Goal: Task Accomplishment & Management: Complete application form

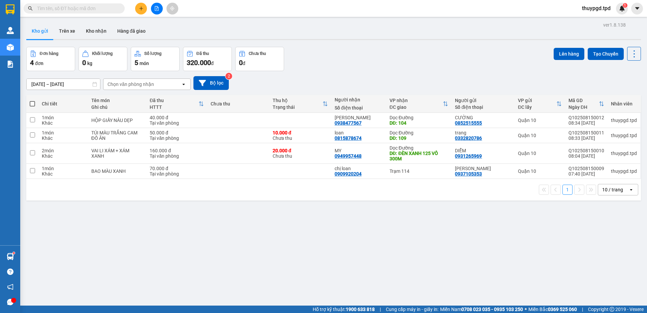
click at [140, 18] on main "ver 1.8.138 Kho gửi Trên xe Kho nhận Hàng đã giao Đơn hàng 4 đơn Khối lượng 0 k…" at bounding box center [323, 153] width 647 height 306
click at [184, 122] on div "Tại văn phòng" at bounding box center [177, 122] width 54 height 5
checkbox input "true"
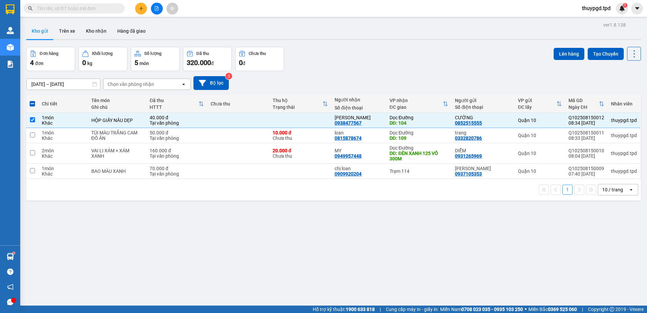
click at [144, 5] on button at bounding box center [141, 9] width 12 height 12
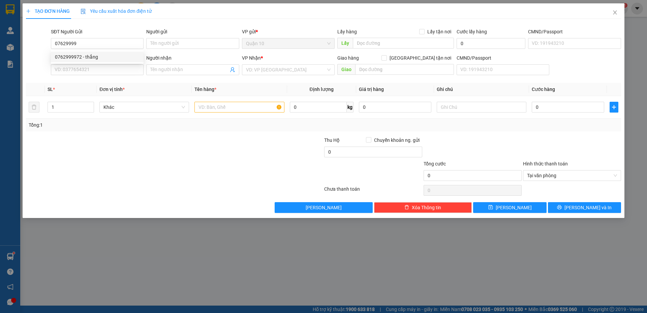
click at [112, 63] on div "0762999972 0762999972 - thắng" at bounding box center [97, 56] width 93 height 13
drag, startPoint x: 117, startPoint y: 59, endPoint x: 108, endPoint y: 66, distance: 11.0
click at [116, 59] on div "SĐT Người Nhận *" at bounding box center [97, 57] width 93 height 7
click at [116, 64] on input "SĐT Người Nhận *" at bounding box center [97, 69] width 93 height 11
click at [103, 46] on input "07629999" at bounding box center [97, 43] width 93 height 11
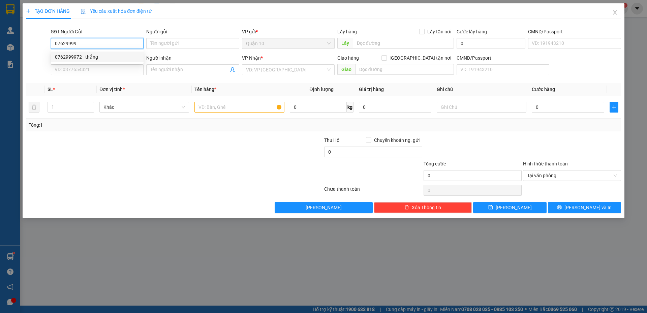
click at [101, 57] on div "0762999972 - thắng" at bounding box center [97, 56] width 85 height 7
type input "0762999972"
type input "thắng"
type input "0938608395"
type input "nghi"
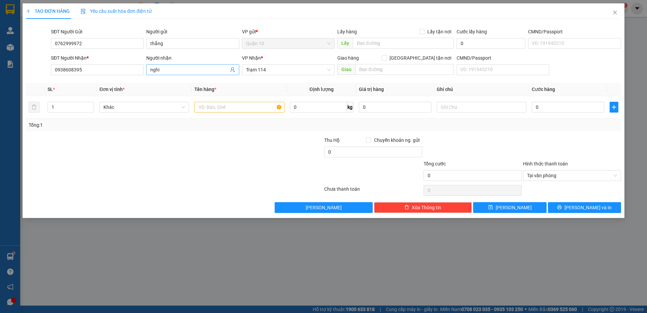
click at [169, 66] on span "nghi" at bounding box center [192, 69] width 93 height 11
click at [220, 110] on input "text" at bounding box center [239, 107] width 90 height 11
type input "THÙNG GIẤY XỐP TRẮNG ĐỒ ĂN"
type input "700.000"
click at [562, 111] on input "0" at bounding box center [568, 107] width 72 height 11
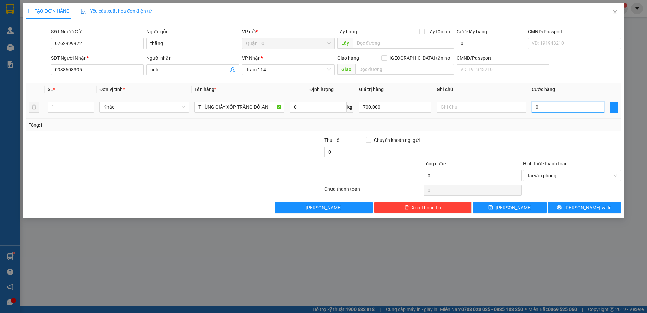
type input "5"
type input "50"
type input "50.000"
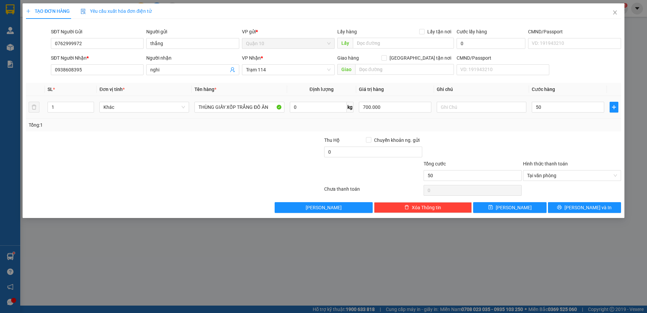
type input "50.000"
click at [536, 139] on div at bounding box center [571, 148] width 99 height 24
click at [576, 203] on button "[PERSON_NAME] và In" at bounding box center [584, 207] width 73 height 11
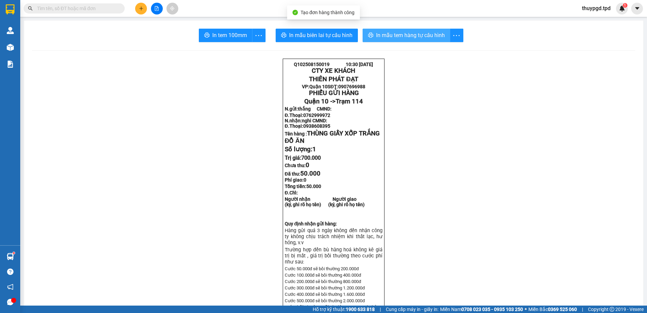
click at [381, 34] on span "In mẫu tem hàng tự cấu hình" at bounding box center [410, 35] width 69 height 8
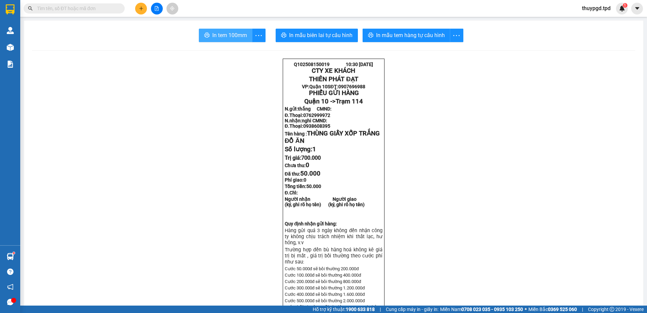
click at [226, 32] on span "In tem 100mm" at bounding box center [229, 35] width 35 height 8
click at [150, 20] on main "In tem 100mm In mẫu biên lai tự cấu hình In mẫu tem hàng tự cấu hình Q102508150…" at bounding box center [323, 153] width 647 height 306
click at [145, 11] on button at bounding box center [141, 9] width 12 height 12
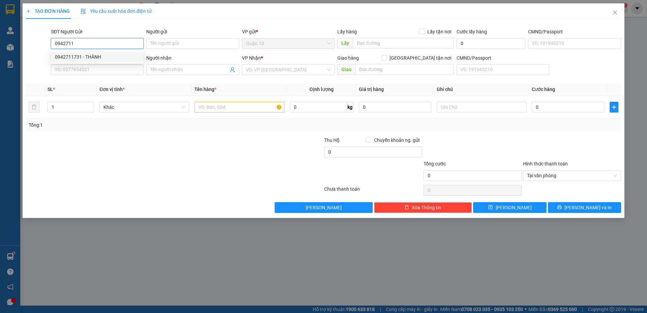
click at [124, 56] on div "0942711731 - THÀNH" at bounding box center [97, 56] width 85 height 7
type input "0942711731"
type input "THÀNH"
type input "079086032623"
type input "0975235738"
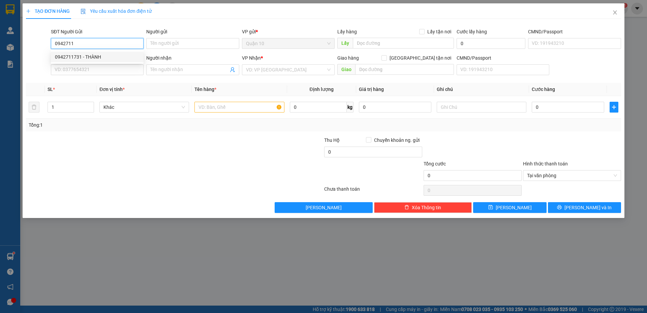
type input "ĐẶNG MINH THÔNG"
type input "045089005062"
type input "0942711731"
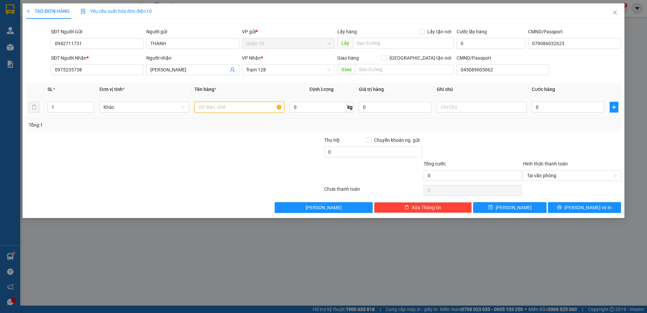
click at [224, 111] on input "text" at bounding box center [239, 107] width 90 height 11
type input "BÌA SƠ MI GIẤY TỜ"
type input "4"
type input "40"
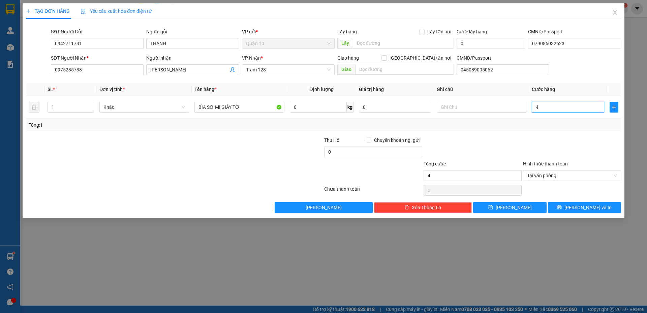
type input "40"
click at [569, 130] on div "Tổng: 1" at bounding box center [323, 125] width 595 height 13
type input "40.000"
click at [562, 206] on icon "printer" at bounding box center [559, 207] width 4 height 4
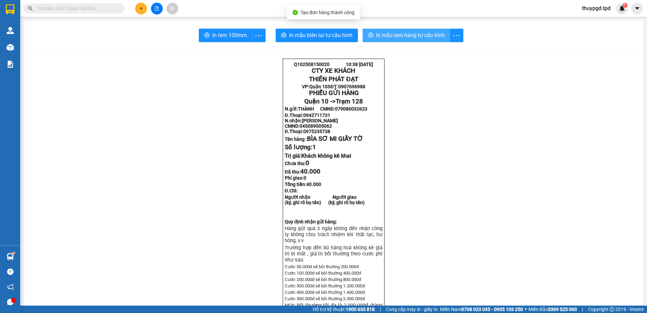
click at [417, 37] on span "In mẫu tem hàng tự cấu hình" at bounding box center [410, 35] width 69 height 8
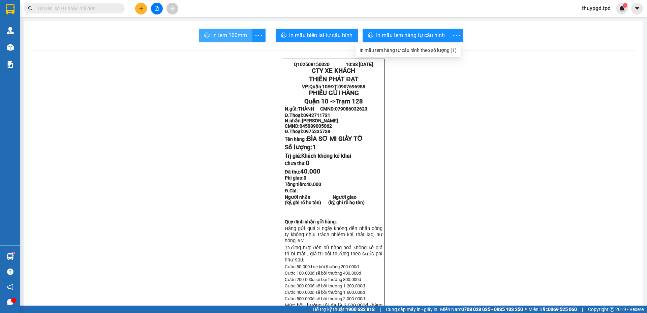
click at [221, 33] on span "In tem 100mm" at bounding box center [229, 35] width 35 height 8
click at [143, 8] on icon "plus" at bounding box center [141, 8] width 5 height 5
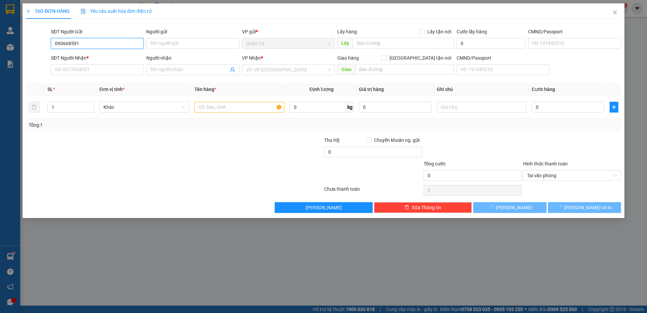
type input "0906685911"
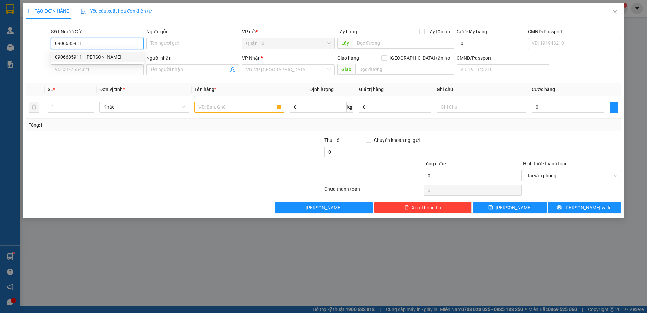
drag, startPoint x: 105, startPoint y: 59, endPoint x: 109, endPoint y: 89, distance: 30.3
click at [105, 59] on div "0906685911 - TIẾN NGUYỄN" at bounding box center [97, 56] width 85 height 7
type input "TIẾN NGUYỄN"
type input "042087007523"
type input "0906706430"
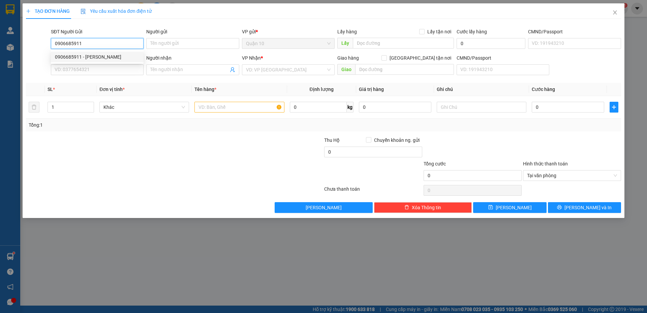
type input "NHẬT ĐÔNG"
type input "0906685911"
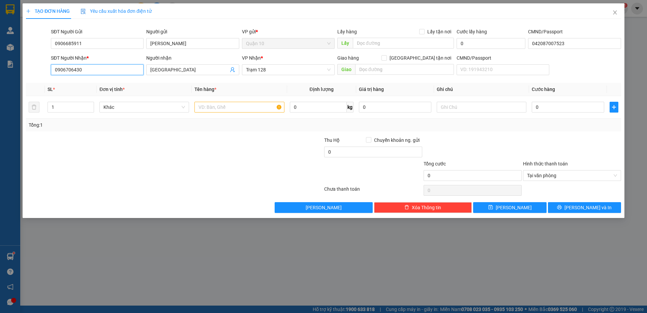
click at [104, 67] on input "0906706430" at bounding box center [97, 69] width 93 height 11
click at [103, 70] on input "0906706430" at bounding box center [97, 69] width 93 height 11
click at [122, 82] on div "0866082627 - HOÀNG (Ô TÔ TP" at bounding box center [97, 83] width 85 height 7
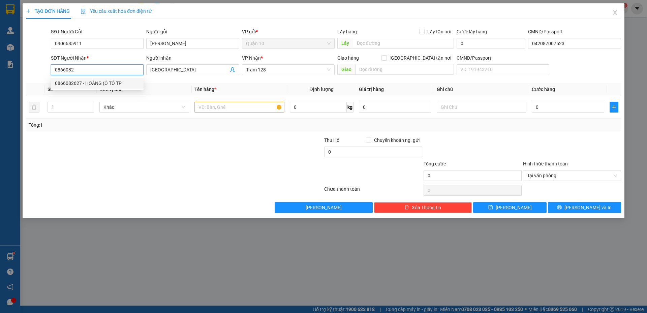
type input "0866082627"
type input "HOÀNG (Ô TÔ TP"
type input "0866082627"
click at [226, 101] on div at bounding box center [239, 106] width 90 height 13
click at [226, 106] on input "text" at bounding box center [239, 107] width 90 height 11
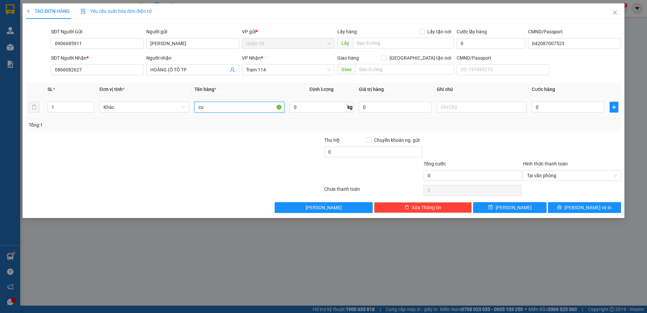
type input "c"
type input "CỤC MÀU TRẮNG QUẤN NILONG TRẮNG"
type input "1.000.000"
type input "4"
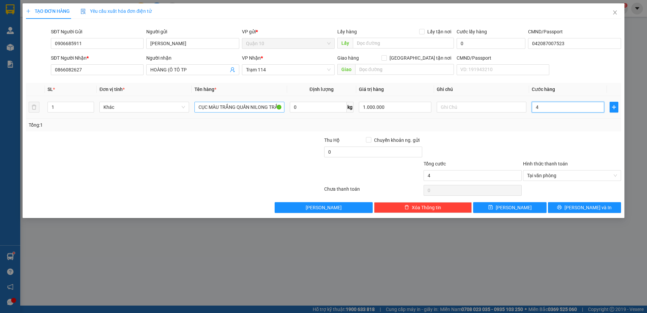
type input "40"
type input "40.000"
click at [514, 156] on div at bounding box center [472, 148] width 99 height 24
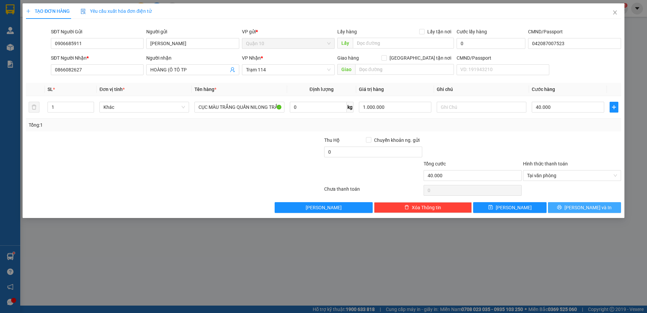
click at [584, 208] on span "[PERSON_NAME] và In" at bounding box center [587, 207] width 47 height 7
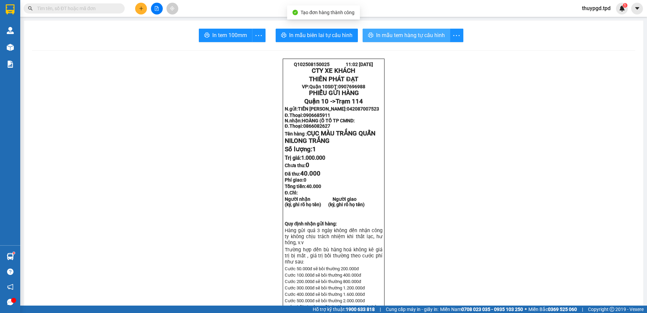
click at [407, 41] on button "In mẫu tem hàng tự cấu hình" at bounding box center [407, 35] width 88 height 13
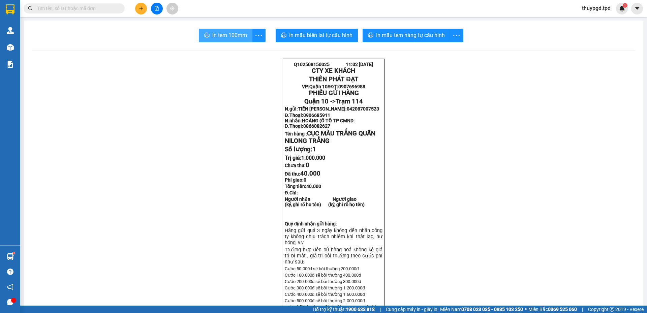
click at [224, 35] on span "In tem 100mm" at bounding box center [229, 35] width 35 height 8
click at [142, 3] on button at bounding box center [141, 9] width 12 height 12
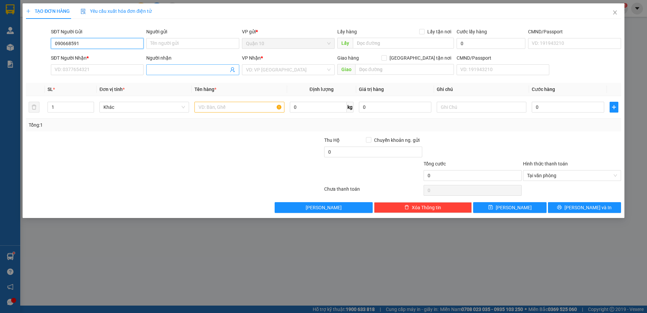
type input "0906685911"
click at [140, 54] on div "0906685911 - TIẾN NGUYỄN" at bounding box center [97, 57] width 93 height 11
type input "TIẾN NGUYỄN"
type input "042087007523"
type input "0866082627"
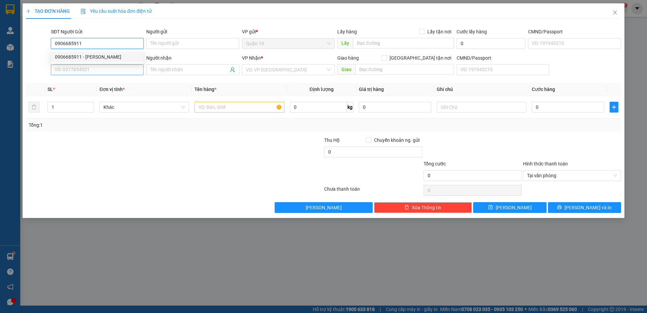
type input "HOÀNG (Ô TÔ TP"
type input "0906685911"
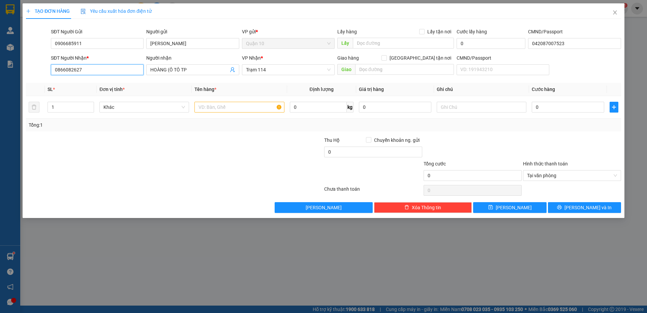
click at [99, 66] on input "0866082627" at bounding box center [97, 69] width 93 height 11
click at [102, 98] on div "0906706430 - NHẬT ĐÔNG" at bounding box center [97, 94] width 93 height 11
type input "0906706430"
type input "NHẬT ĐÔNG"
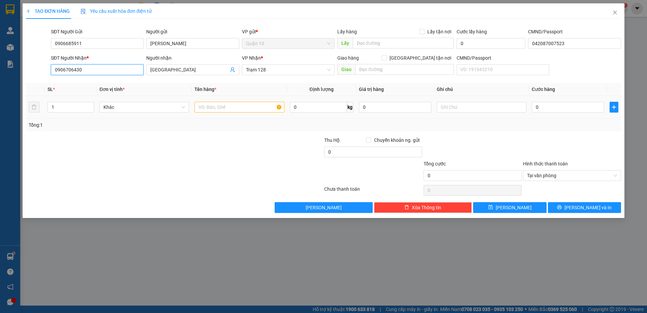
type input "0906706430"
click at [227, 101] on div at bounding box center [239, 106] width 90 height 13
type input "THÙNG GIẤY TRẮNG ĐỎ QUẤN NILONG TRẮNG"
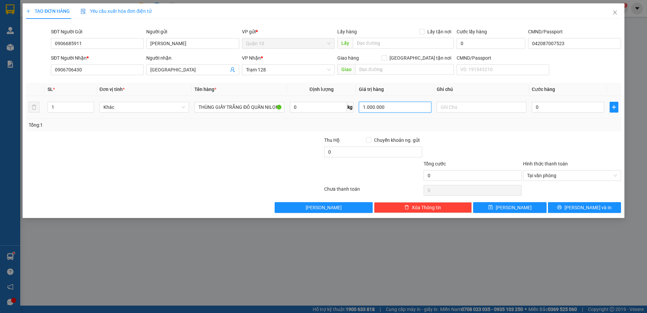
type input "1.000.000"
type input "5"
type input "50"
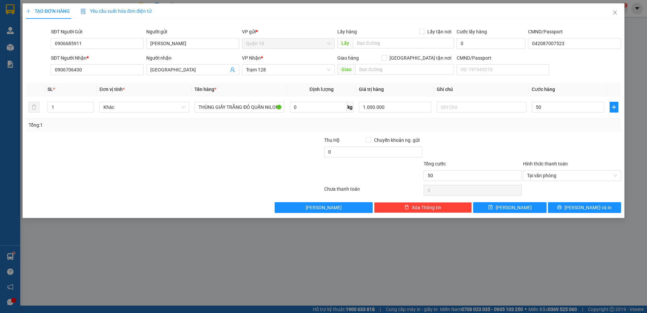
type input "50.000"
click at [559, 139] on div at bounding box center [571, 148] width 99 height 24
click at [568, 206] on button "[PERSON_NAME] và In" at bounding box center [584, 207] width 73 height 11
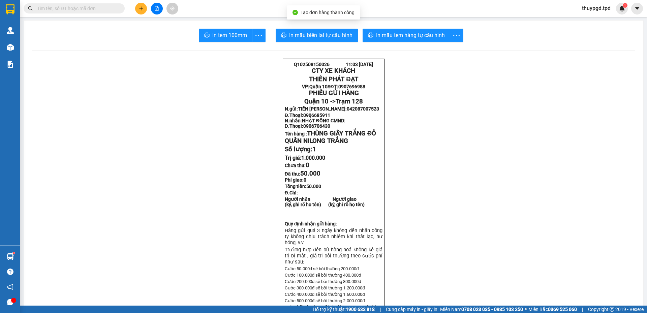
click at [414, 38] on span "In mẫu tem hàng tự cấu hình" at bounding box center [410, 35] width 69 height 8
click at [233, 32] on span "In tem 100mm" at bounding box center [229, 35] width 35 height 8
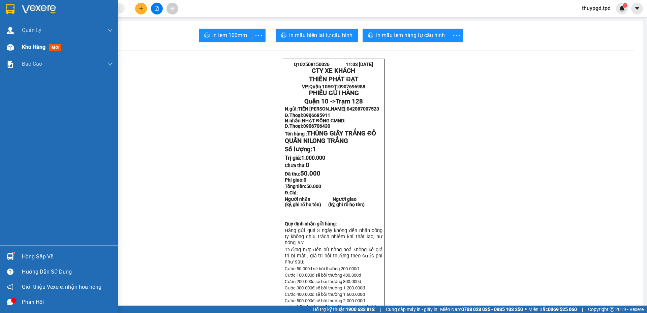
click at [6, 50] on div at bounding box center [10, 47] width 12 height 12
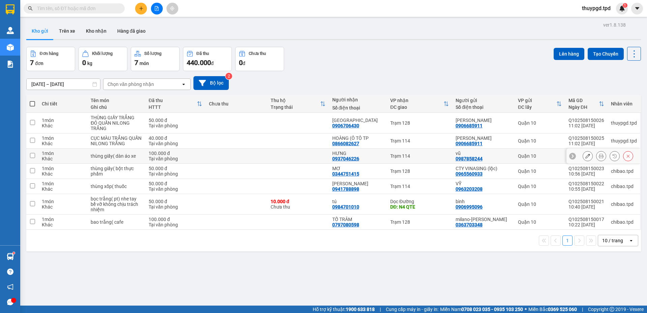
click at [599, 154] on icon at bounding box center [601, 156] width 5 height 5
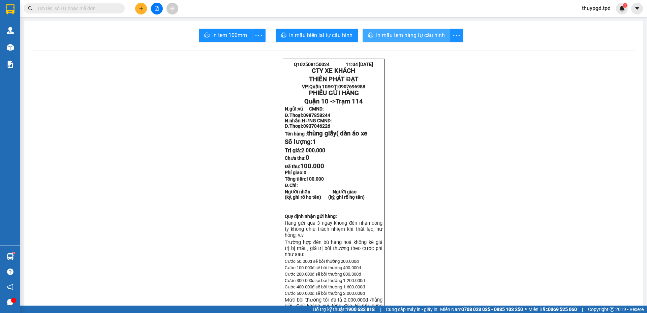
click at [395, 33] on span "In mẫu tem hàng tự cấu hình" at bounding box center [410, 35] width 69 height 8
click at [208, 36] on button "In tem 100mm" at bounding box center [226, 35] width 54 height 13
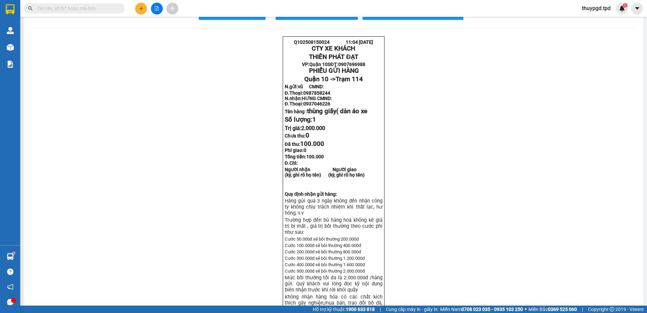
scroll to position [34, 0]
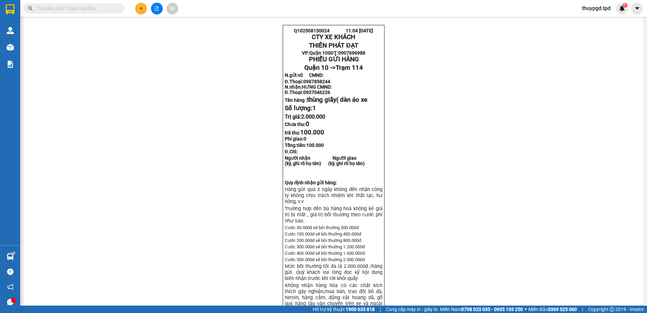
click at [142, 11] on button at bounding box center [141, 9] width 12 height 12
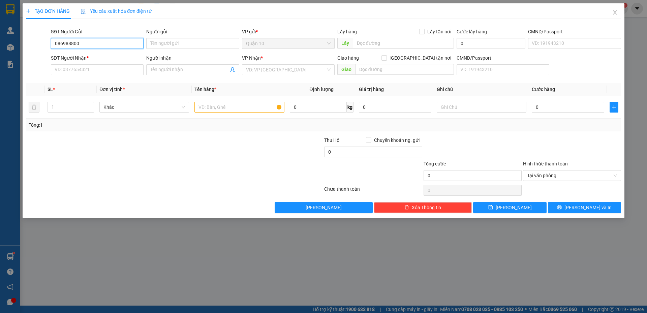
type input "0869888001"
click at [105, 58] on div "0869888001 - thanh tước" at bounding box center [97, 56] width 85 height 7
type input "thanh tước"
type input "075202016395"
type input "0333753195"
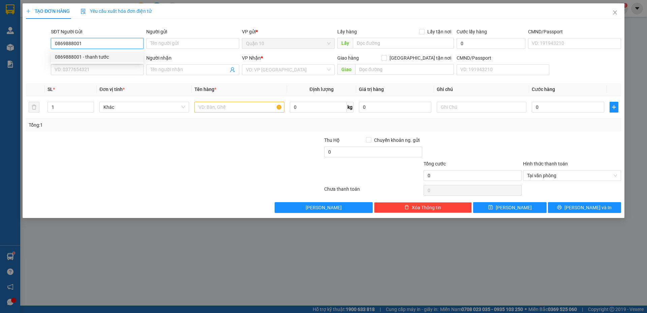
type input "Thanh trâm"
type input "0869888001"
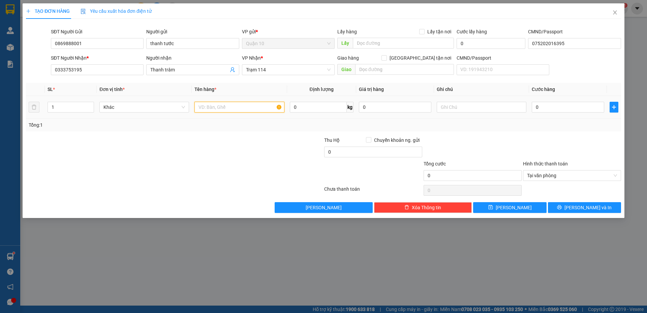
click at [226, 109] on input "text" at bounding box center [239, 107] width 90 height 11
type input "t"
drag, startPoint x: 97, startPoint y: 80, endPoint x: 100, endPoint y: 73, distance: 7.4
click at [97, 80] on div "Transit Pickup Surcharge Ids Transit Deliver Surcharge Ids Transit Deliver Surc…" at bounding box center [323, 118] width 595 height 189
click at [100, 73] on input "0333753195" at bounding box center [97, 69] width 93 height 11
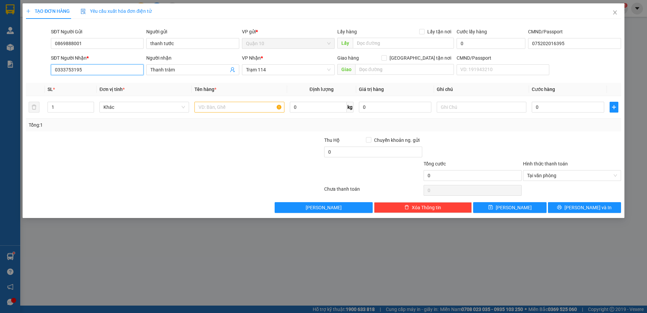
click at [100, 73] on input "0333753195" at bounding box center [97, 69] width 93 height 11
type input "0965667737"
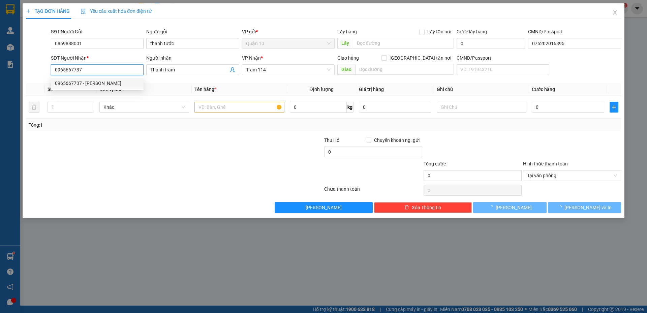
click at [81, 81] on div "0965667737 - teresa bích" at bounding box center [97, 83] width 85 height 7
type input "teresa bích"
type input "gia canh"
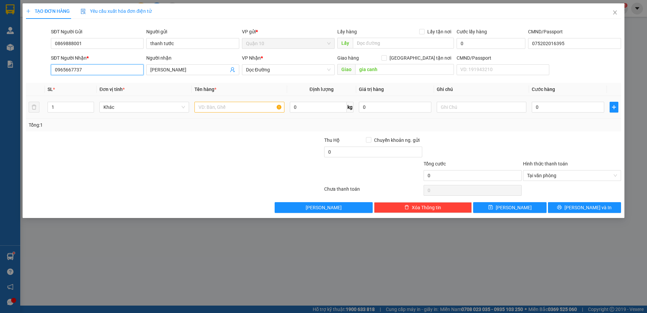
type input "0965667737"
click at [237, 108] on input "text" at bounding box center [239, 107] width 90 height 11
type input "thùng giấy hoa tươi trắng"
drag, startPoint x: 323, startPoint y: 108, endPoint x: 80, endPoint y: 123, distance: 243.7
click at [239, 100] on tr "1 Khác thùng giấy hoa tươi trắng 1000000 kg 0 0" at bounding box center [323, 107] width 595 height 23
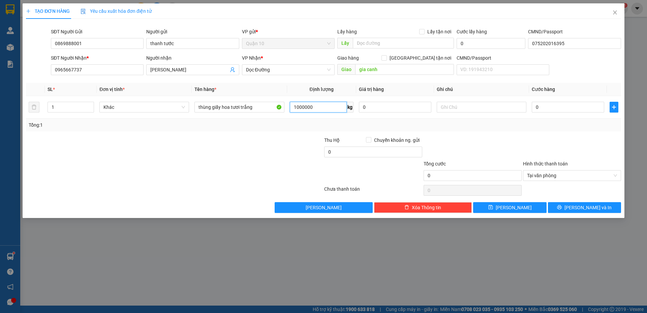
type input "0"
type input "10.000"
type input "5"
type input "50"
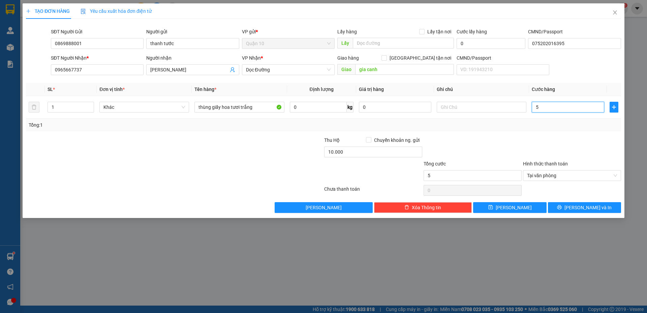
type input "50"
click at [378, 101] on table "SL * Đơn vị tính * Tên hàng * Định lượng Giá trị hàng Ghi chú Cước hàng 1 Khác …" at bounding box center [323, 101] width 595 height 36
type input "50.000"
click at [378, 107] on input "0" at bounding box center [395, 107] width 72 height 11
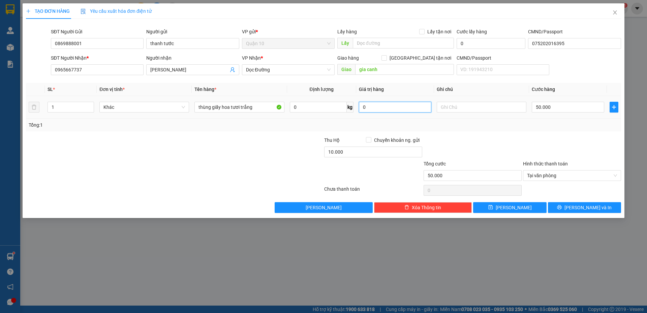
click at [378, 107] on input "0" at bounding box center [395, 107] width 72 height 11
type input "2.000.000"
click at [608, 210] on button "[PERSON_NAME] và In" at bounding box center [584, 207] width 73 height 11
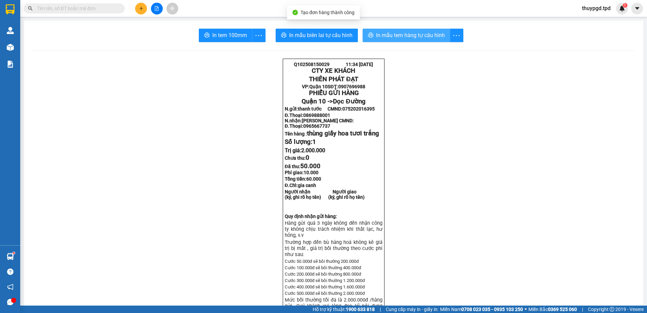
click at [383, 34] on span "In mẫu tem hàng tự cấu hình" at bounding box center [410, 35] width 69 height 8
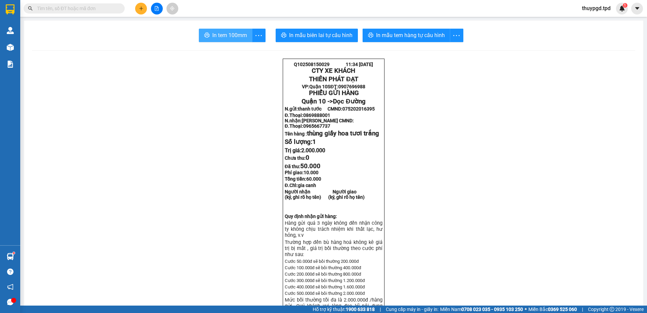
click at [235, 32] on span "In tem 100mm" at bounding box center [229, 35] width 35 height 8
click at [409, 38] on span "In mẫu tem hàng tự cấu hình" at bounding box center [410, 35] width 69 height 8
click at [224, 30] on button "In tem 100mm" at bounding box center [226, 35] width 54 height 13
click at [224, 36] on span "In tem 100mm" at bounding box center [229, 35] width 35 height 8
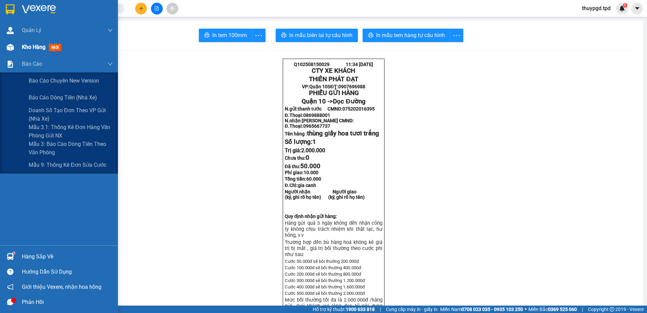
click at [27, 50] on span "Kho hàng" at bounding box center [34, 47] width 24 height 6
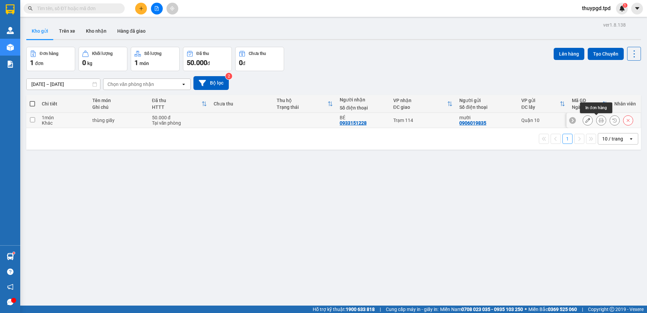
click at [599, 120] on button at bounding box center [600, 121] width 9 height 12
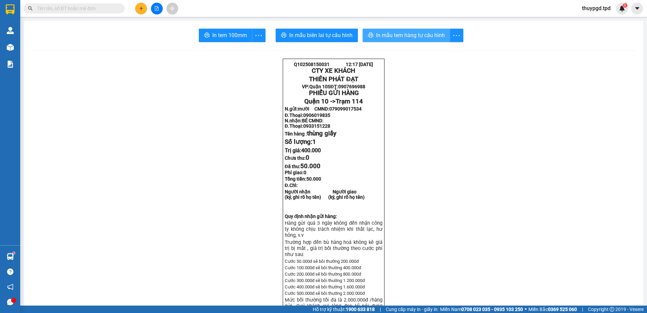
click at [414, 32] on span "In mẫu tem hàng tự cấu hình" at bounding box center [410, 35] width 69 height 8
click at [412, 36] on span "In mẫu tem hàng tự cấu hình" at bounding box center [410, 35] width 69 height 8
click at [213, 40] on button "In tem 100mm" at bounding box center [226, 35] width 54 height 13
click at [82, 13] on span at bounding box center [74, 8] width 101 height 10
click at [87, 9] on input "text" at bounding box center [77, 8] width 80 height 7
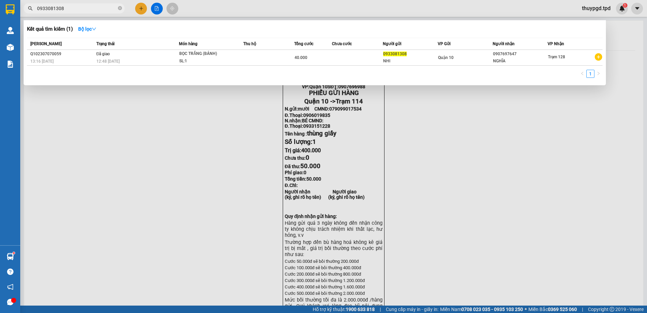
type input "0933081308"
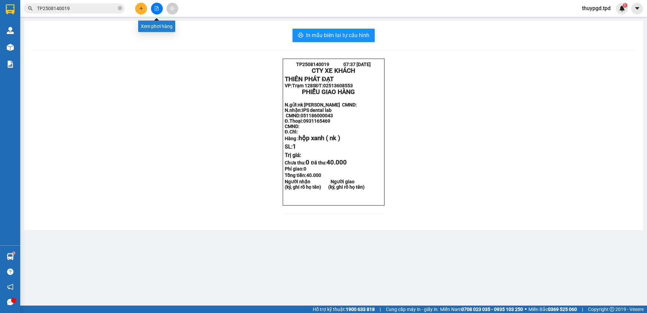
click at [147, 9] on div at bounding box center [156, 9] width 51 height 12
click at [146, 8] on button at bounding box center [141, 9] width 12 height 12
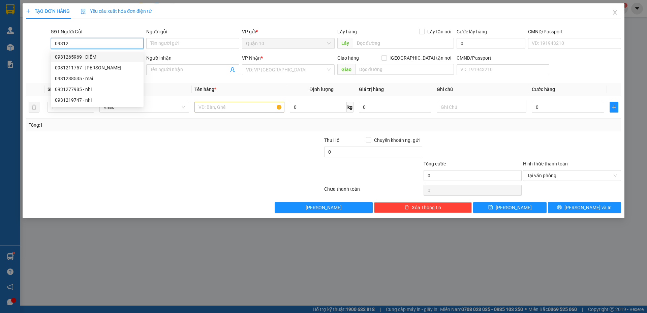
click at [107, 58] on div "0931265969 - DIỄM" at bounding box center [97, 56] width 85 height 7
type input "0931265969"
type input "DIỄM"
type input "07518900627"
type input "0949957448"
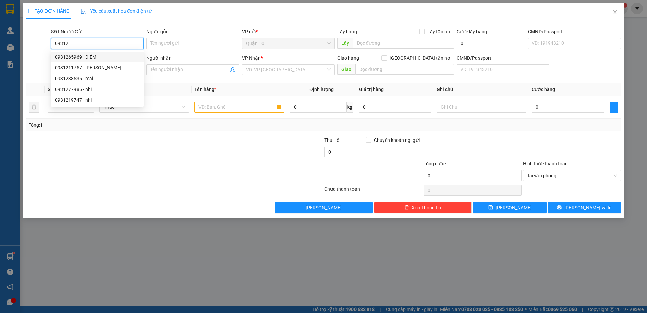
type input "MY"
type input "ĐÈN XANH 125 VÔ 300M"
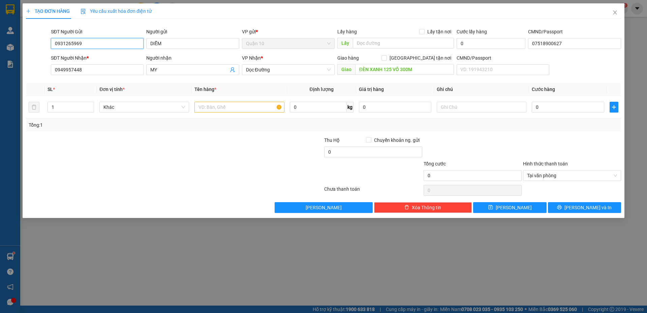
click at [82, 44] on input "0931265969" at bounding box center [97, 43] width 93 height 11
click at [82, 43] on input "0931265969" at bounding box center [97, 43] width 93 height 11
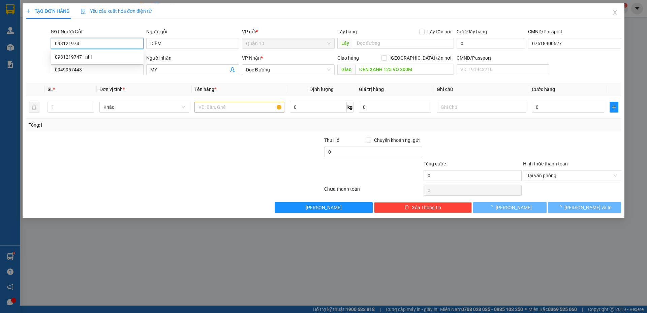
type input "0931219747"
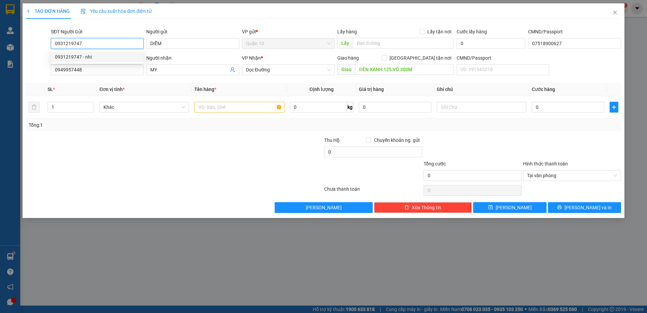
click at [95, 54] on div "0931219747 - nhi" at bounding box center [97, 56] width 85 height 7
type input "nhi"
type input "075304021626"
type input "0931219747"
click at [101, 69] on input "0949957448" at bounding box center [97, 69] width 93 height 11
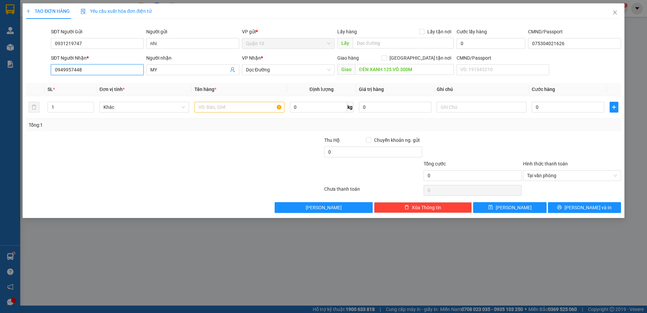
click at [101, 69] on input "0949957448" at bounding box center [97, 69] width 93 height 11
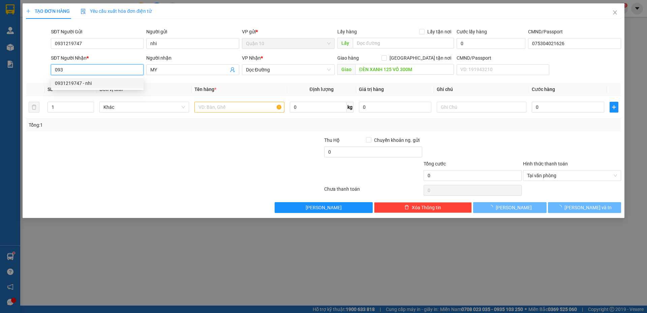
type input "0932780238"
type input "HIỀN"
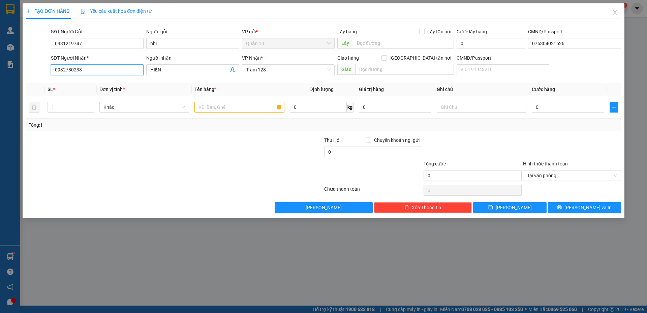
drag, startPoint x: 104, startPoint y: 66, endPoint x: 17, endPoint y: 30, distance: 94.6
click at [0, 11] on div "TẠO ĐƠN HÀNG Yêu cầu xuất hóa đơn điện tử Transit Pickup Surcharge Ids Transit …" at bounding box center [323, 156] width 647 height 313
type input "0931219747"
drag, startPoint x: 127, startPoint y: 82, endPoint x: 398, endPoint y: 235, distance: 310.7
click at [127, 81] on div "0931219747 - nhi" at bounding box center [97, 83] width 85 height 7
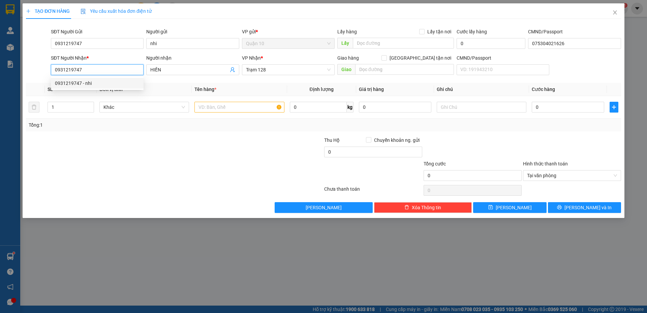
type input "nhi"
type input "0931219747"
click at [556, 111] on input "0" at bounding box center [568, 107] width 72 height 11
type input "4"
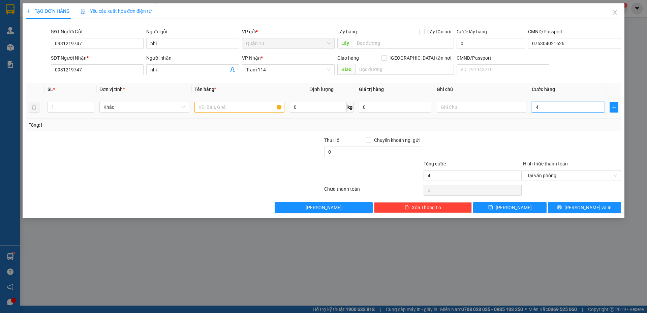
type input "40"
type input "40.000"
click at [552, 141] on div at bounding box center [571, 148] width 99 height 24
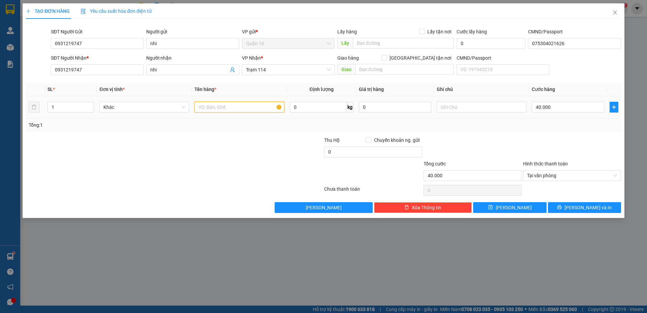
click at [232, 110] on input "text" at bounding box center [239, 107] width 90 height 11
type input "bọc màu đen dép"
drag, startPoint x: 381, startPoint y: 108, endPoint x: 282, endPoint y: 141, distance: 104.3
click at [325, 116] on tr "1 Khác bọc màu đen dép 0 kg 0 40.000" at bounding box center [323, 107] width 595 height 23
type input "1.000.000"
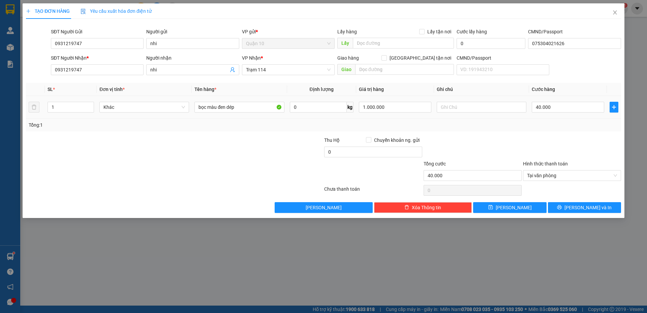
click at [478, 151] on div at bounding box center [472, 148] width 99 height 24
click at [589, 207] on span "[PERSON_NAME] và In" at bounding box center [587, 207] width 47 height 7
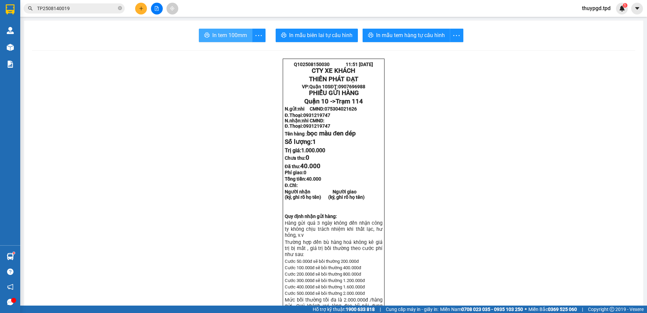
drag, startPoint x: 224, startPoint y: 39, endPoint x: 260, endPoint y: 63, distance: 43.5
click at [225, 39] on span "In tem 100mm" at bounding box center [229, 35] width 35 height 8
click at [202, 32] on button "In tem 100mm" at bounding box center [226, 35] width 54 height 13
